Goal: Navigation & Orientation: Find specific page/section

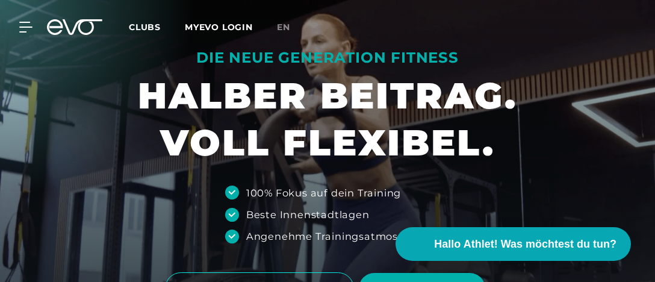
click at [147, 28] on span "Clubs" at bounding box center [145, 27] width 32 height 11
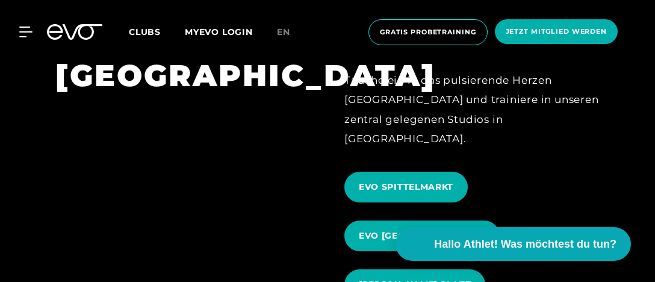
scroll to position [1078, 0]
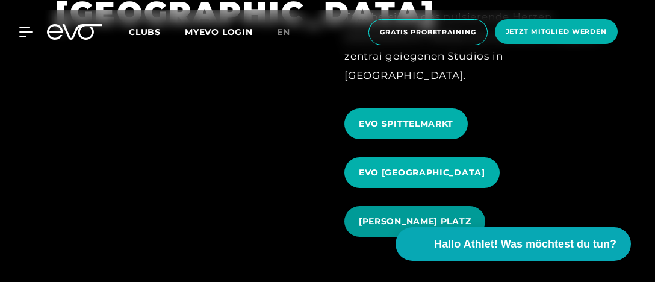
click at [382, 215] on span "[PERSON_NAME] PLATZ" at bounding box center [415, 221] width 112 height 13
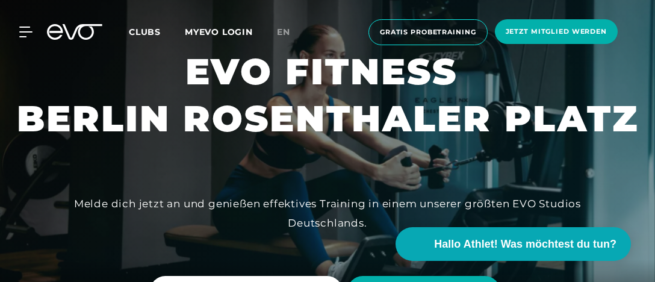
click at [152, 33] on span "Clubs" at bounding box center [145, 31] width 32 height 11
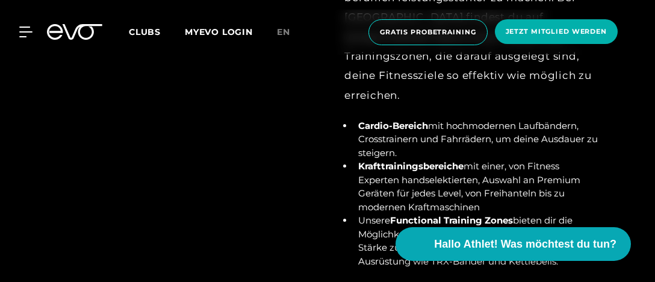
scroll to position [3488, 0]
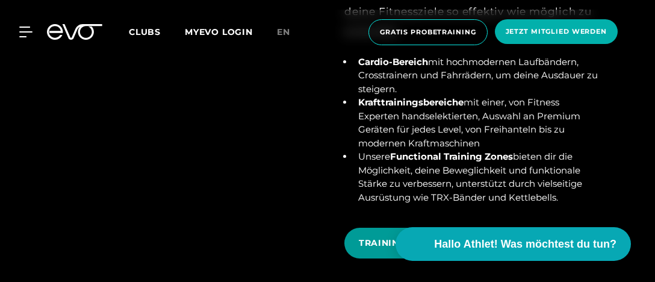
click at [394, 227] on span "TRAININGSZONEN ENTDECKEN" at bounding box center [432, 242] width 176 height 31
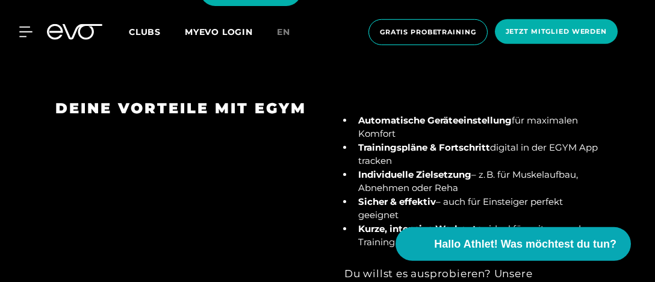
scroll to position [1522, 0]
